Goal: Communication & Community: Answer question/provide support

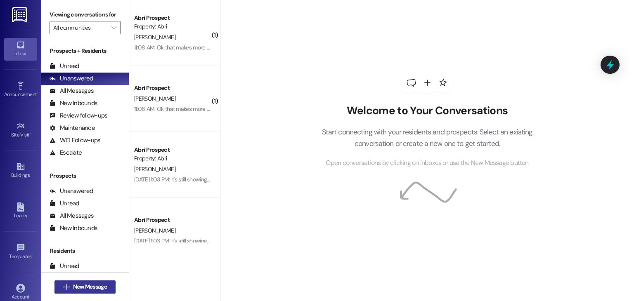
click at [82, 287] on span "New Message" at bounding box center [90, 287] width 34 height 9
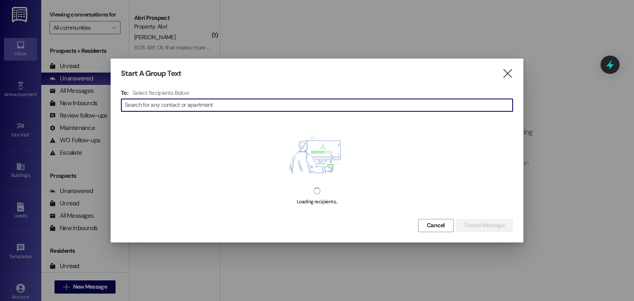
click at [221, 104] on input at bounding box center [319, 105] width 388 height 12
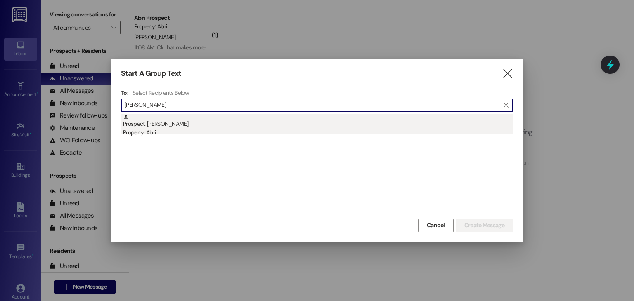
type input "[PERSON_NAME]"
click at [210, 121] on div "Prospect: [PERSON_NAME] Property: Abri" at bounding box center [318, 126] width 390 height 24
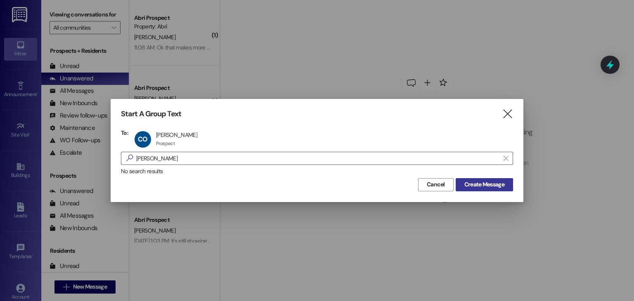
click at [489, 182] on span "Create Message" at bounding box center [484, 184] width 40 height 9
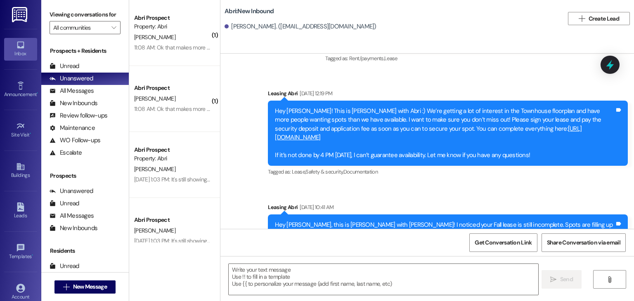
scroll to position [834, 0]
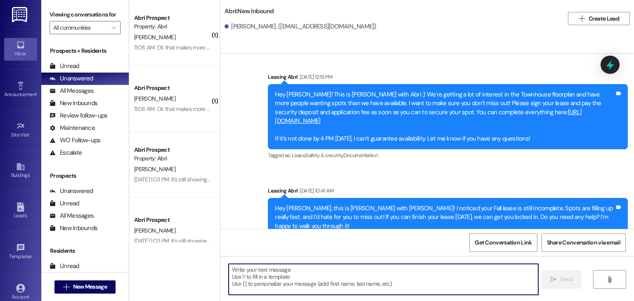
click at [289, 282] on textarea at bounding box center [383, 279] width 309 height 31
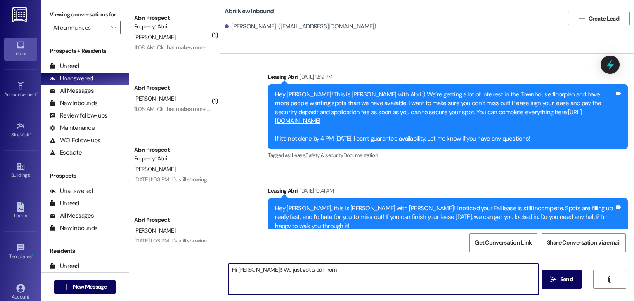
paste textarea "[PERSON_NAME]"
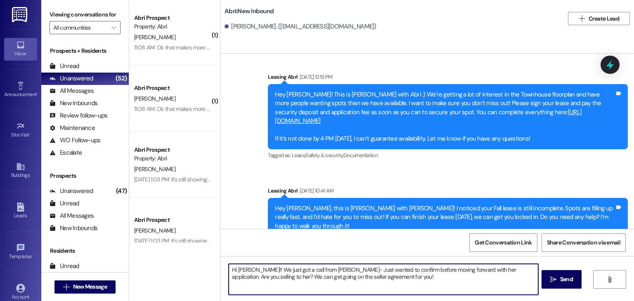
type textarea "Hi [PERSON_NAME]!! We just got a call from [PERSON_NAME]- Just wanted to confir…"
click at [373, 280] on textarea "Hi [PERSON_NAME]!! We just got a call from [PERSON_NAME]- Just wanted to confir…" at bounding box center [383, 279] width 309 height 31
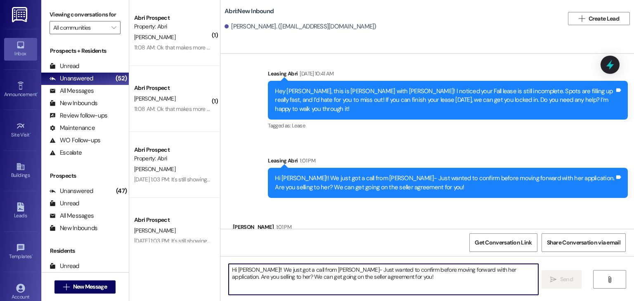
scroll to position [958, 0]
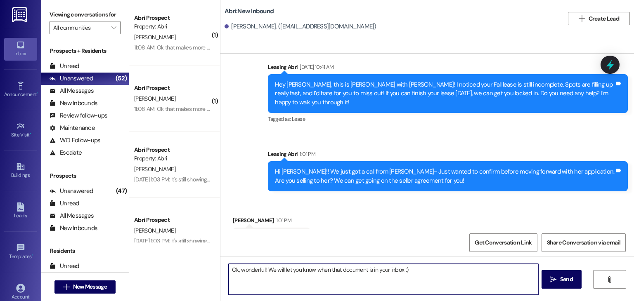
type textarea "Ok, wonderful! We will let you know when that document is in your inbox :)"
click at [409, 278] on textarea "Ok, wonderful! We will let you know when that document is in your inbox :)" at bounding box center [384, 279] width 309 height 31
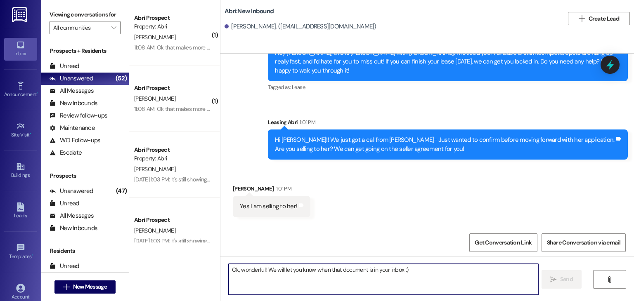
scroll to position [1015, 0]
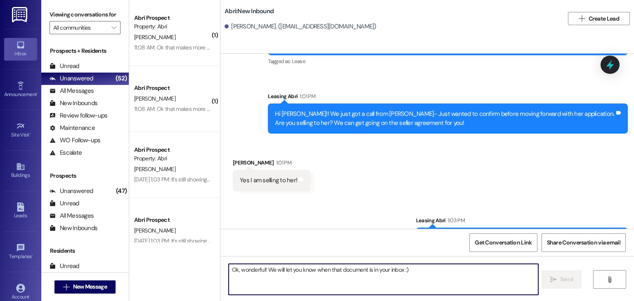
click at [261, 271] on textarea "Ok, wonderful! We will let you know when that document is in your inbox :)" at bounding box center [383, 279] width 309 height 31
